Goal: Task Accomplishment & Management: Manage account settings

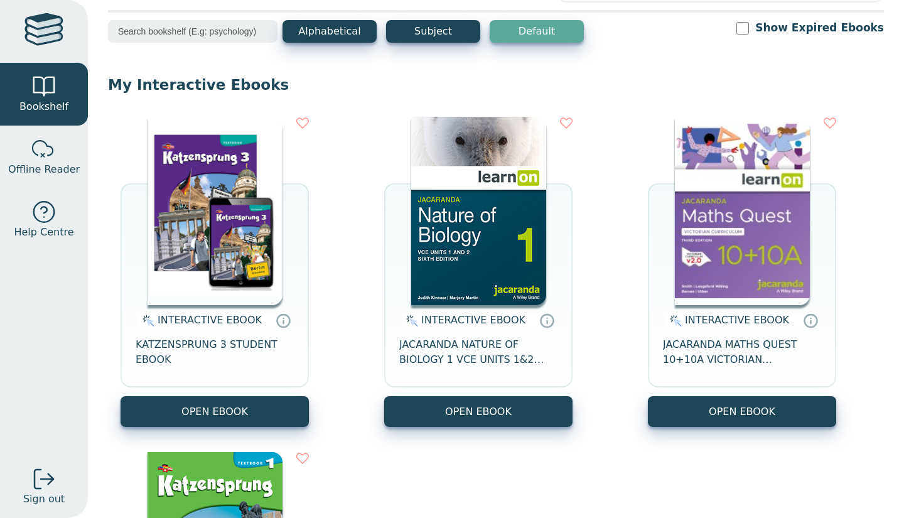
scroll to position [67, 0]
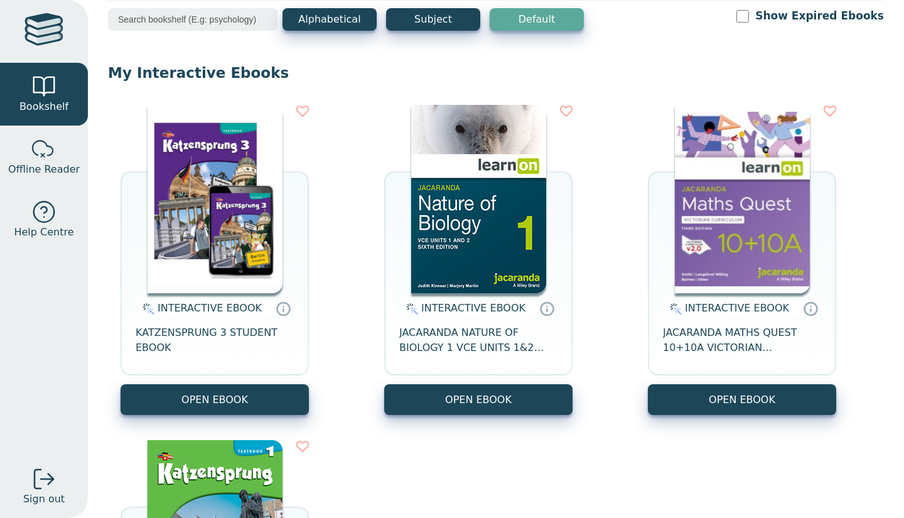
click at [254, 400] on button "OPEN EBOOK" at bounding box center [214, 399] width 188 height 31
click at [234, 341] on span "KATZENSPRUNG 3 STUDENT EBOOK" at bounding box center [215, 340] width 158 height 30
click at [201, 396] on button "OPEN EBOOK" at bounding box center [214, 399] width 188 height 31
click at [229, 334] on span "KATZENSPRUNG 3 STUDENT EBOOK" at bounding box center [215, 340] width 158 height 30
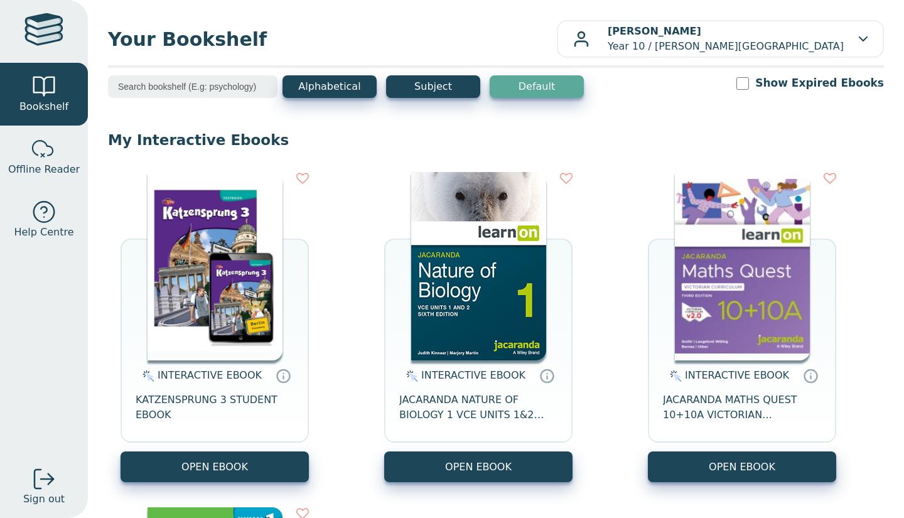
click at [222, 267] on img at bounding box center [214, 266] width 135 height 188
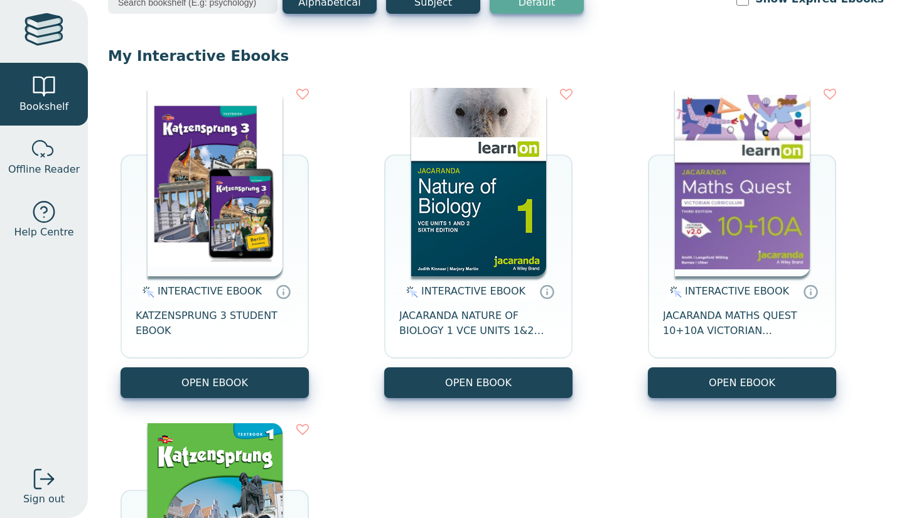
scroll to position [85, 0]
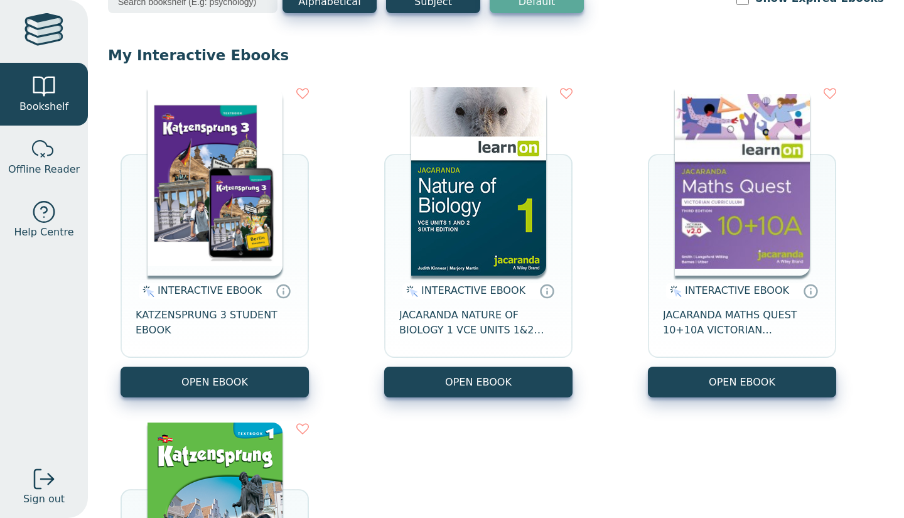
click at [167, 315] on span "KATZENSPRUNG 3 STUDENT EBOOK" at bounding box center [215, 322] width 158 height 30
click at [195, 292] on span "INTERACTIVE EBOOK" at bounding box center [209, 290] width 104 height 12
click at [151, 294] on img at bounding box center [147, 291] width 16 height 15
click at [154, 289] on img at bounding box center [147, 291] width 16 height 15
click at [284, 294] on icon at bounding box center [284, 292] width 0 height 3
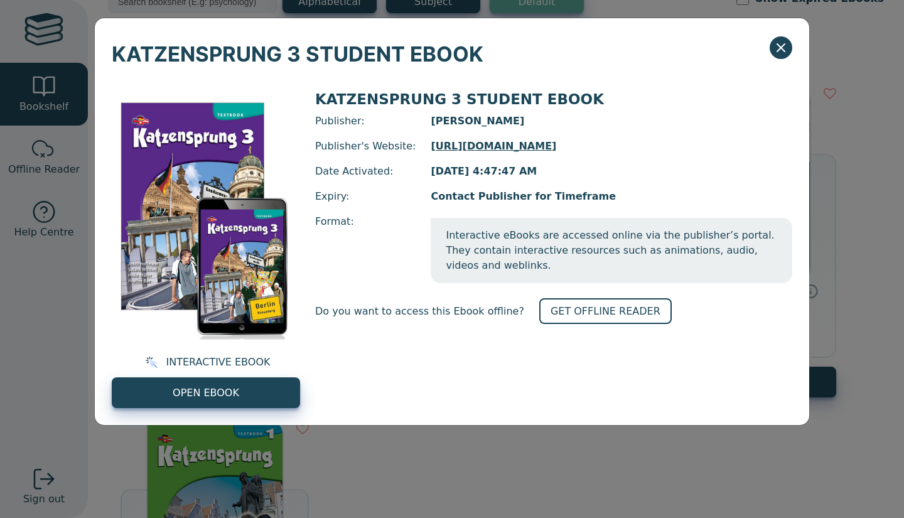
click at [560, 298] on link "GET OFFLINE READER" at bounding box center [605, 311] width 132 height 26
click at [781, 50] on icon "Close" at bounding box center [780, 47] width 15 height 15
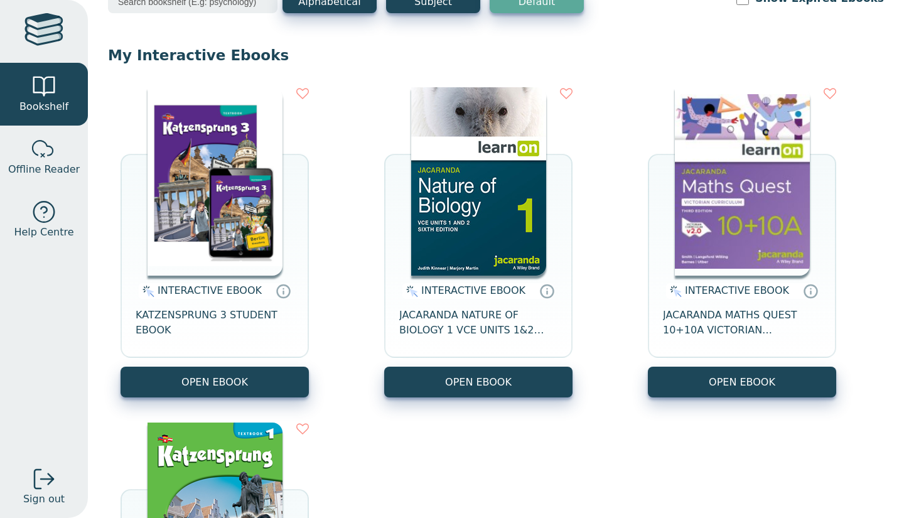
scroll to position [0, 0]
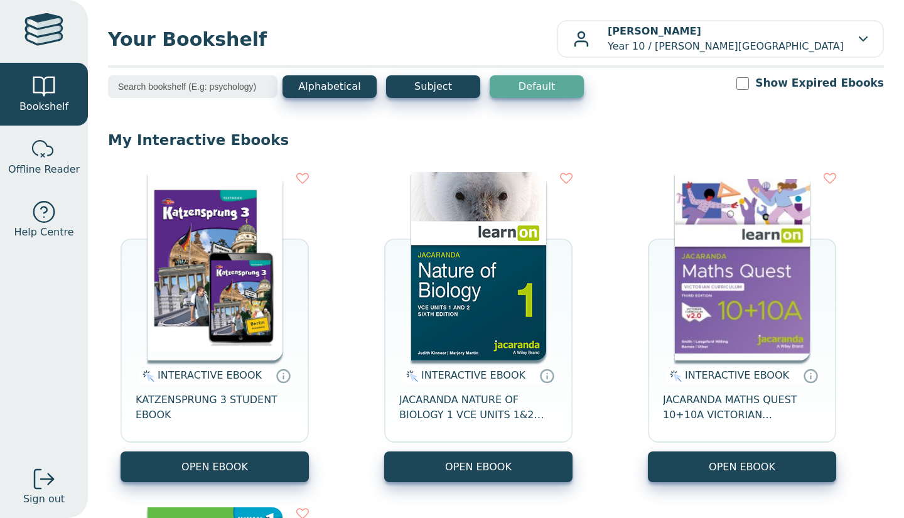
click at [749, 31] on p "Donny Liu Year 10 / Oxley Christian College" at bounding box center [725, 39] width 236 height 30
click at [802, 71] on link "My Support Tickets" at bounding box center [814, 75] width 115 height 20
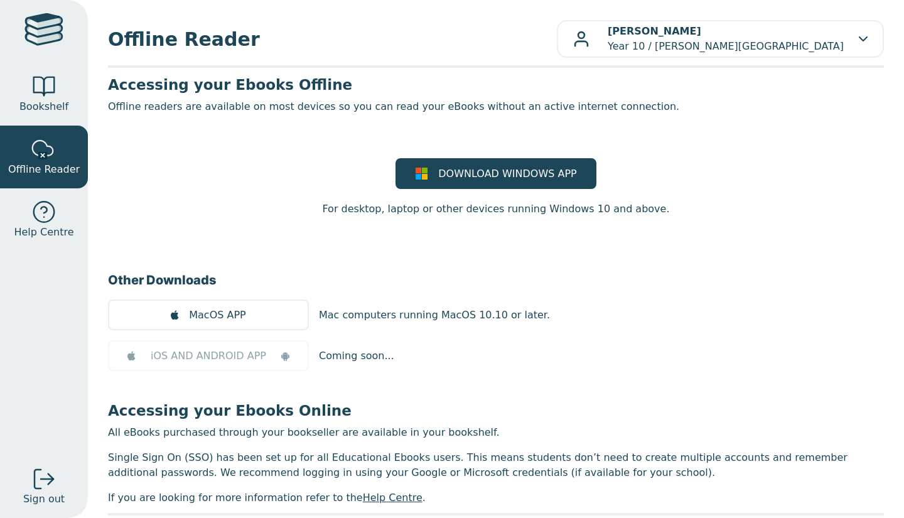
scroll to position [40, 0]
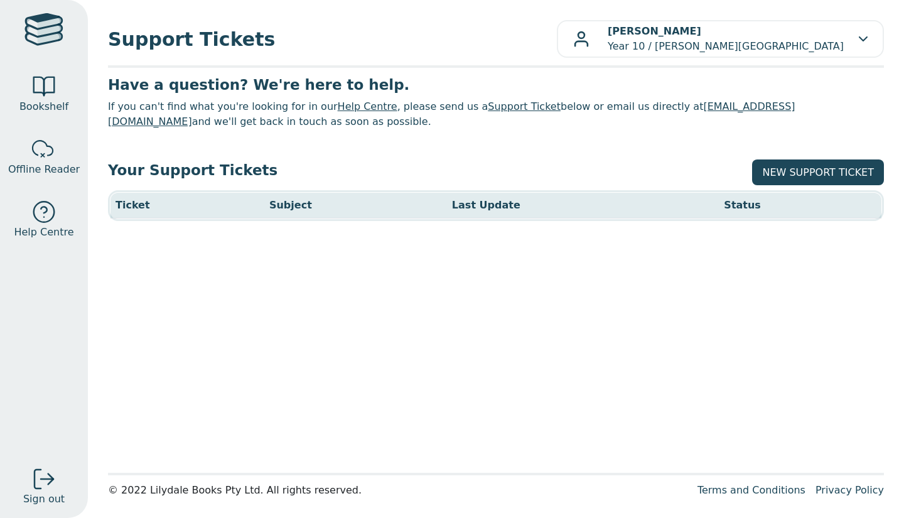
click at [774, 58] on div "Support Tickets [PERSON_NAME] Year 10 / [PERSON_NAME][GEOGRAPHIC_DATA] My Suppo…" at bounding box center [496, 259] width 816 height 518
click at [740, 46] on p "[PERSON_NAME] Year 10 / [PERSON_NAME][GEOGRAPHIC_DATA]" at bounding box center [725, 39] width 236 height 30
click at [782, 93] on link "Profile" at bounding box center [814, 95] width 115 height 20
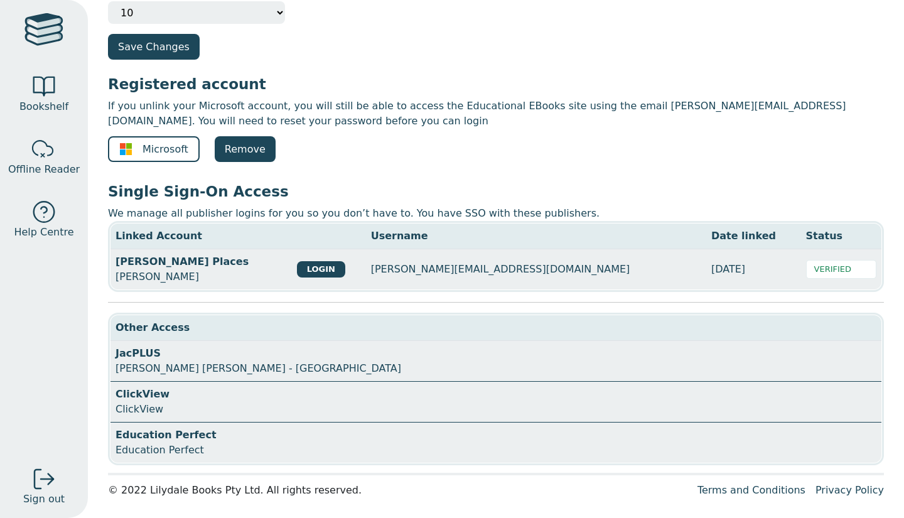
scroll to position [48, 0]
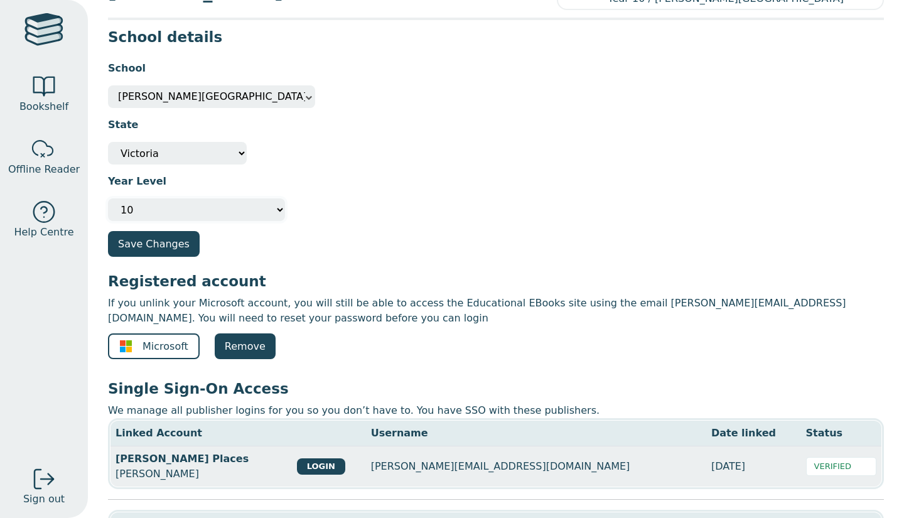
click at [206, 212] on select "Please select your year level Not Specified 7 8 9 10 11 12" at bounding box center [196, 209] width 177 height 23
click at [302, 239] on div "Save Changes" at bounding box center [431, 244] width 646 height 26
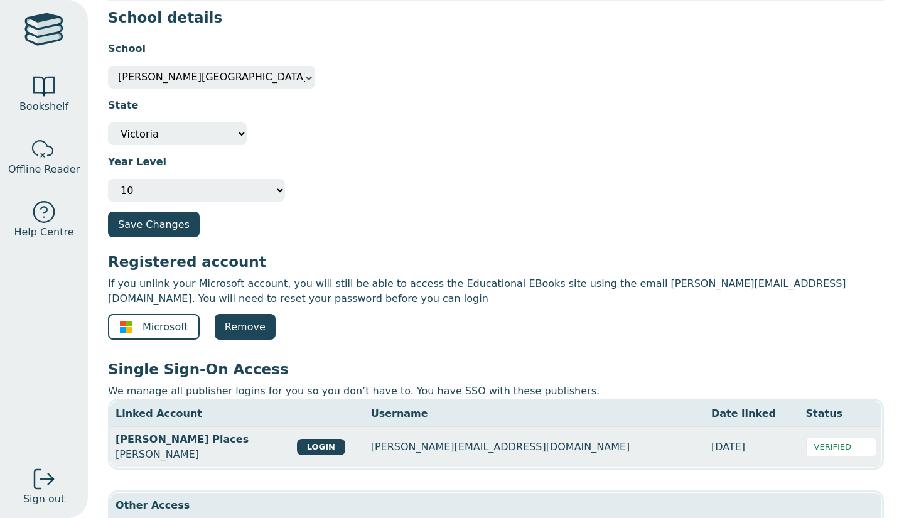
scroll to position [68, 0]
click at [178, 144] on select "Not Specified Australian Capital Territory International New South Wales Northe…" at bounding box center [177, 133] width 139 height 23
click at [381, 245] on section "School Other Oxley Christian College Oxley Christian College State Not Specifie…" at bounding box center [496, 184] width 776 height 307
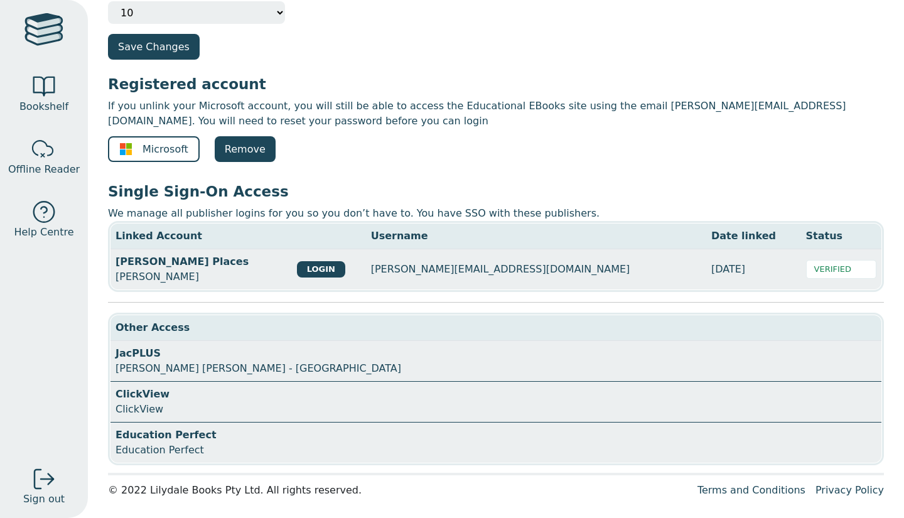
click at [40, 98] on div at bounding box center [43, 86] width 25 height 25
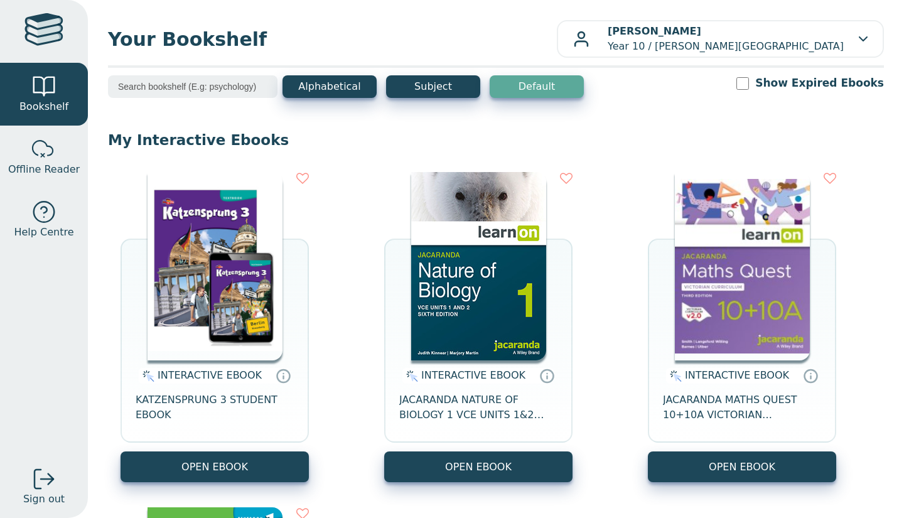
click at [232, 471] on button "OPEN EBOOK" at bounding box center [214, 466] width 188 height 31
